Goal: Task Accomplishment & Management: Manage account settings

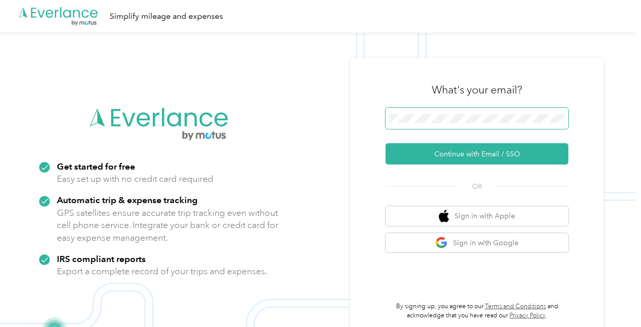
click at [483, 109] on span at bounding box center [476, 118] width 183 height 21
click at [483, 112] on span at bounding box center [476, 118] width 183 height 21
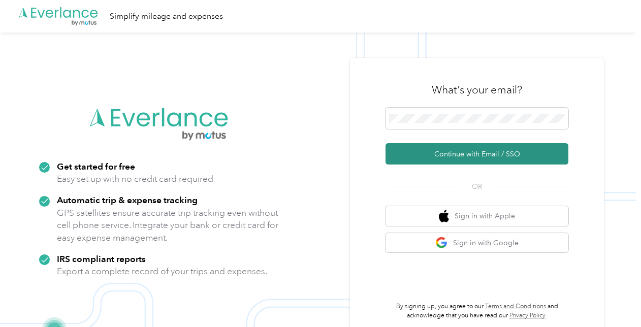
click at [473, 153] on button "Continue with Email / SSO" at bounding box center [476, 153] width 183 height 21
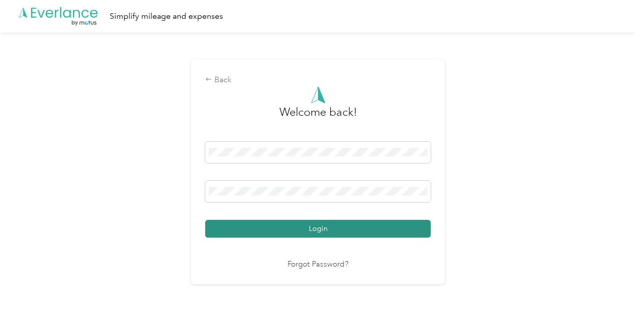
click at [381, 237] on button "Login" at bounding box center [317, 229] width 225 height 18
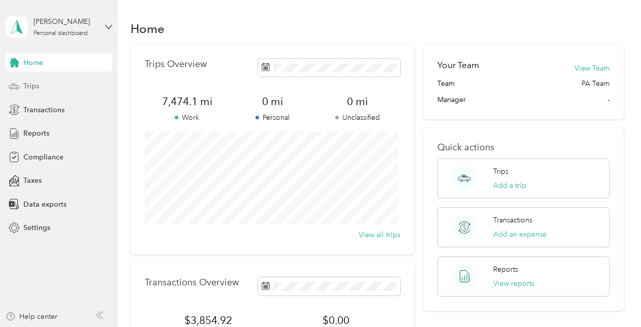
click at [16, 90] on icon at bounding box center [14, 86] width 11 height 11
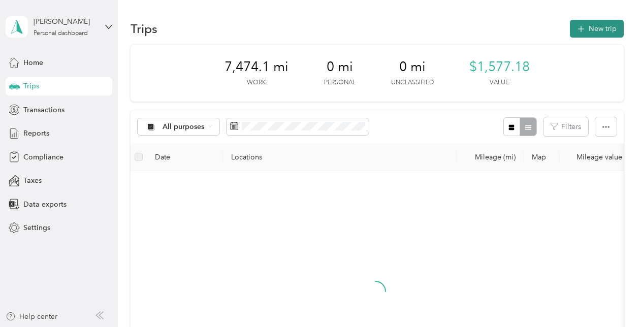
click at [599, 26] on button "New trip" at bounding box center [597, 29] width 54 height 18
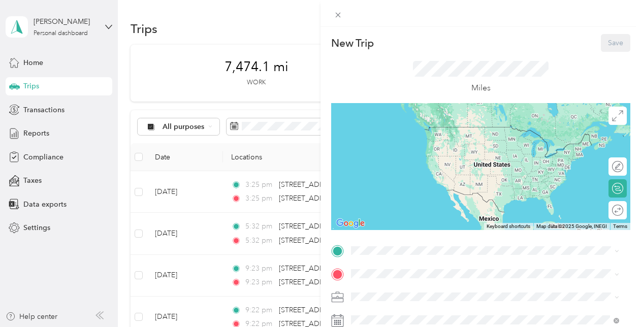
click at [193, 19] on div "New Trip Save This trip cannot be edited because it is either under review, app…" at bounding box center [320, 163] width 641 height 327
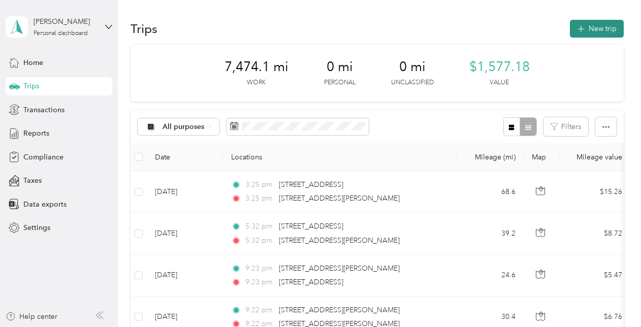
click at [579, 31] on icon "button" at bounding box center [581, 29] width 12 height 12
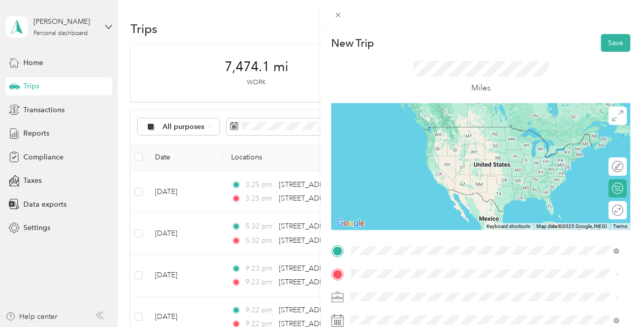
click at [401, 294] on div "[STREET_ADDRESS][US_STATE]" at bounding box center [484, 288] width 261 height 14
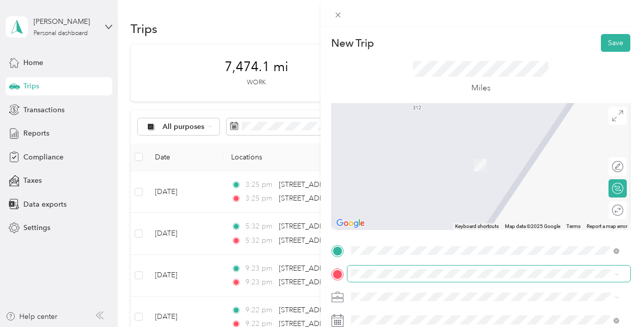
click at [394, 279] on span at bounding box center [488, 274] width 283 height 16
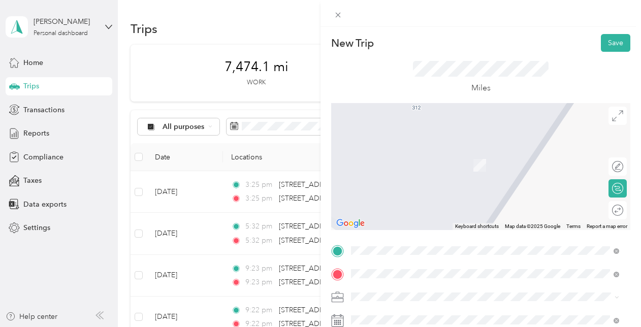
click at [424, 155] on span "[STREET_ADDRESS][US_STATE]" at bounding box center [421, 150] width 102 height 9
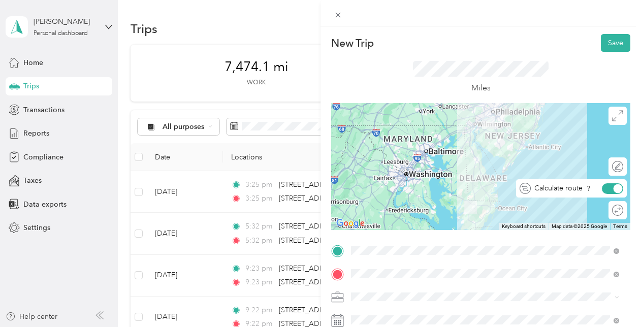
click at [603, 186] on div at bounding box center [612, 188] width 21 height 11
click at [608, 186] on div at bounding box center [612, 188] width 21 height 11
click at [602, 186] on div at bounding box center [612, 188] width 21 height 11
click at [552, 36] on div "New Trip Save" at bounding box center [480, 43] width 299 height 18
click at [606, 186] on div at bounding box center [612, 188] width 21 height 11
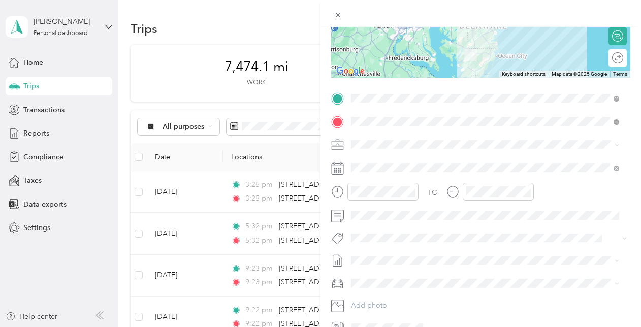
scroll to position [51, 0]
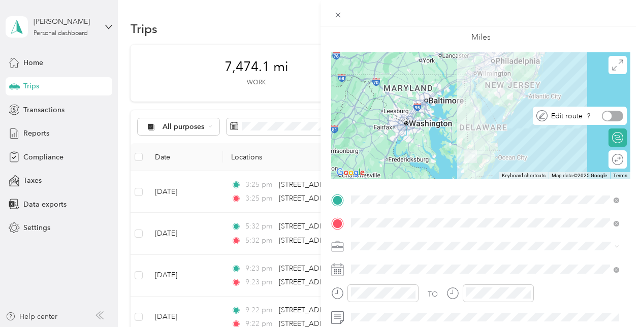
click at [609, 114] on div at bounding box center [612, 116] width 21 height 11
click at [602, 114] on div at bounding box center [612, 116] width 21 height 11
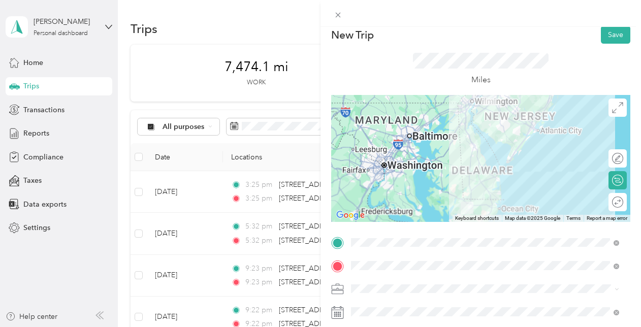
scroll to position [0, 0]
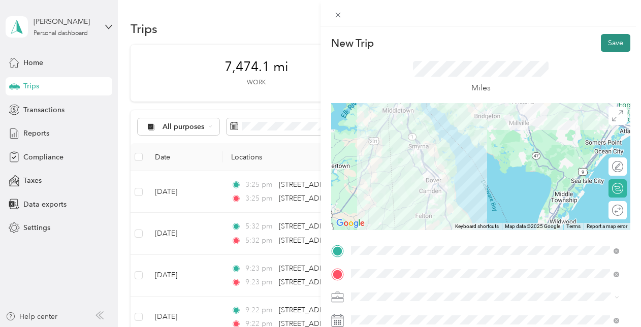
click at [601, 46] on button "Save" at bounding box center [615, 43] width 29 height 18
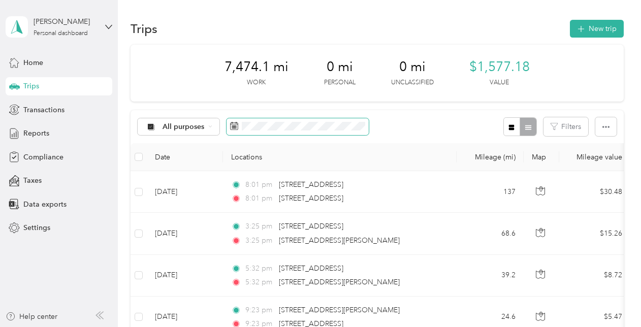
click at [263, 119] on span at bounding box center [297, 126] width 142 height 17
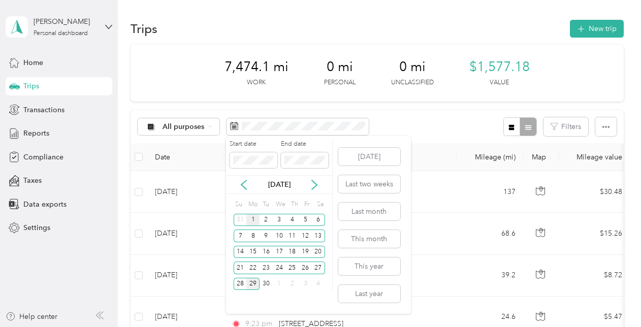
click at [252, 217] on div "1" at bounding box center [252, 220] width 13 height 13
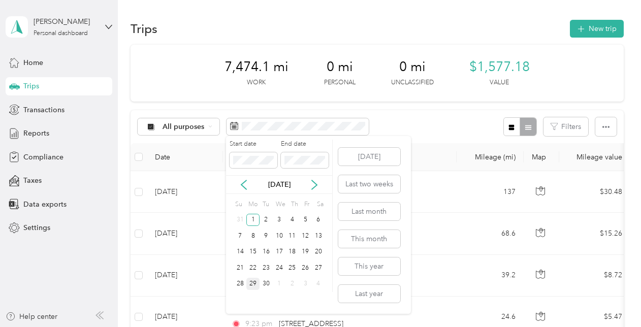
click at [251, 287] on div "29" at bounding box center [252, 284] width 13 height 13
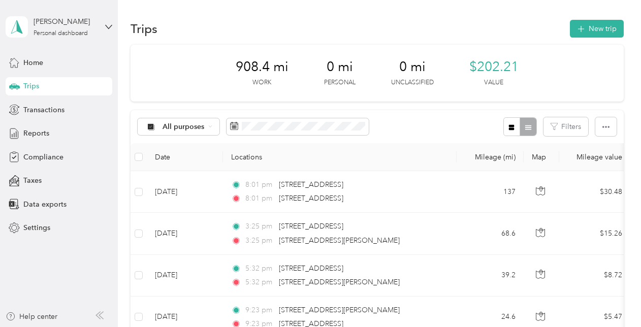
click at [191, 58] on div "908.4 mi Work 0 mi Personal 0 mi Unclassified $202.21 Value" at bounding box center [376, 73] width 493 height 57
